Goal: Check status: Check status

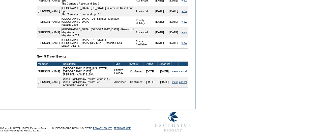
scroll to position [81, 0]
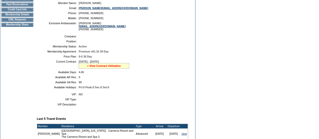
click at [99, 67] on link "» View Contract Utilization" at bounding box center [104, 65] width 34 height 3
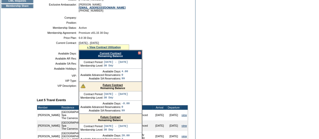
scroll to position [100, 0]
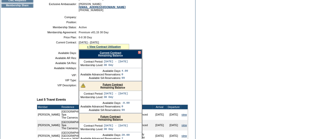
click at [113, 86] on link "Future Contract" at bounding box center [113, 84] width 20 height 3
click at [109, 54] on link "Current Contract" at bounding box center [110, 52] width 21 height 3
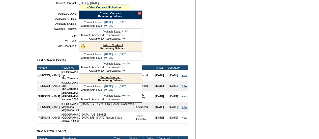
scroll to position [140, 0]
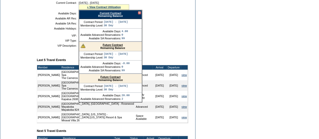
click at [113, 46] on link "Future Contract" at bounding box center [113, 44] width 20 height 3
click at [139, 14] on div at bounding box center [139, 12] width 3 height 3
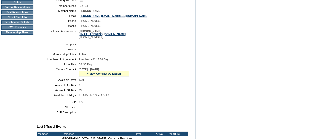
scroll to position [65, 0]
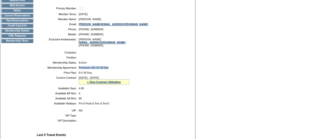
drag, startPoint x: 118, startPoint y: 70, endPoint x: 79, endPoint y: 71, distance: 38.3
click at [79, 69] on td "Premium v01.15 30 Day" at bounding box center [132, 67] width 107 height 3
click at [22, 33] on td "Membership Details" at bounding box center [17, 31] width 32 height 4
